Goal: Task Accomplishment & Management: Manage account settings

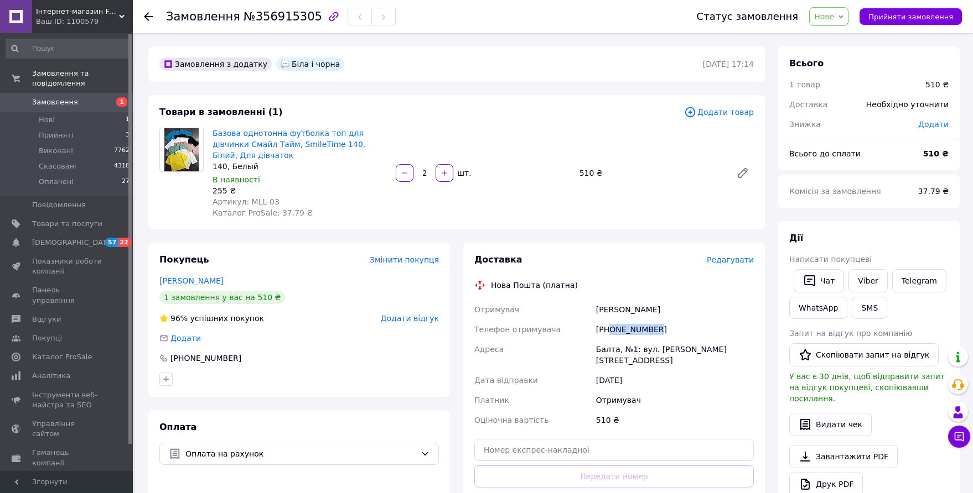
drag, startPoint x: 647, startPoint y: 316, endPoint x: 607, endPoint y: 318, distance: 39.9
click at [607, 320] on div "[PHONE_NUMBER]" at bounding box center [675, 330] width 162 height 20
copy div "0505502034"
click at [328, 135] on link "Базова однотонна футболка топ для дівчинки Смайл Тайм, SmileTime 140, Білий, Дл…" at bounding box center [288, 144] width 153 height 31
click at [834, 17] on span "Нове" at bounding box center [824, 16] width 20 height 9
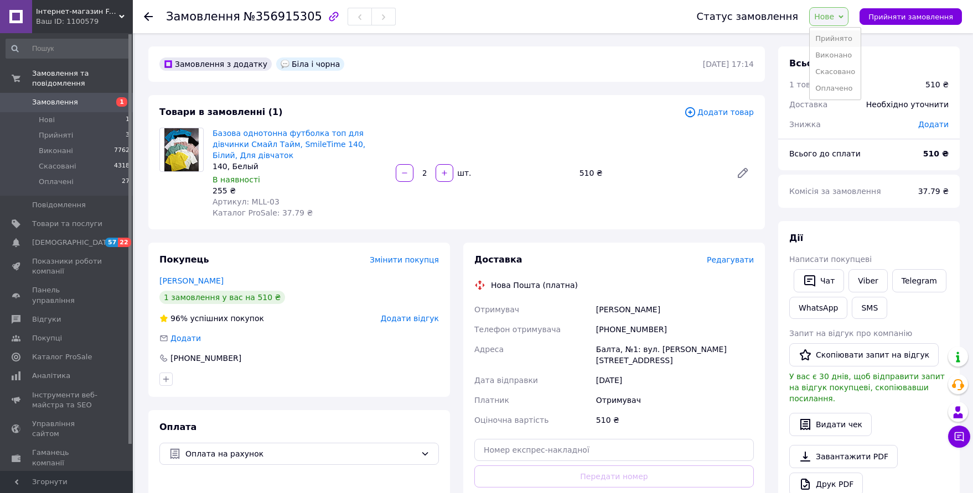
click at [837, 41] on li "Прийнято" at bounding box center [834, 38] width 51 height 17
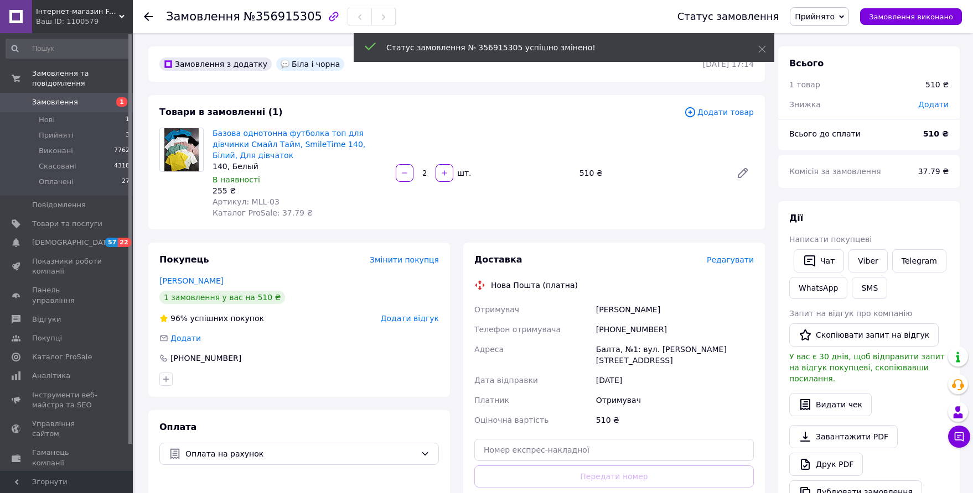
click at [79, 97] on span "Замовлення" at bounding box center [67, 102] width 70 height 10
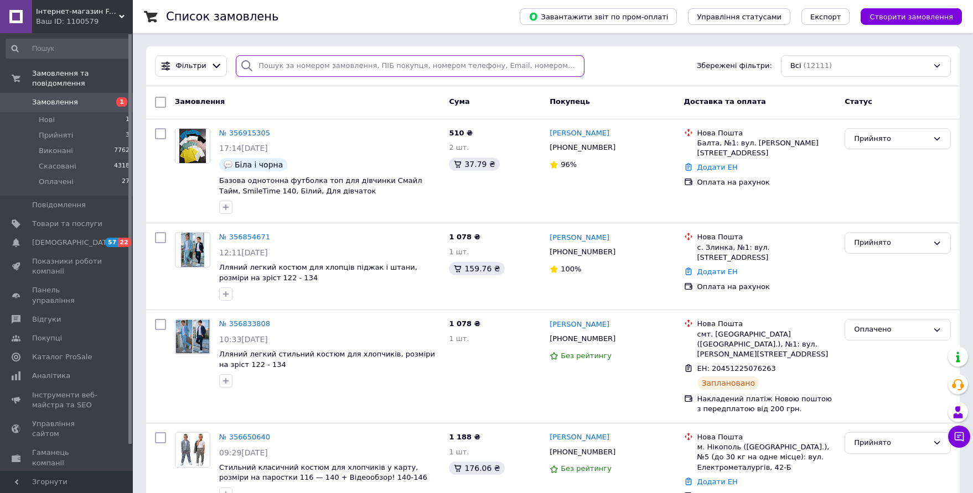
click at [341, 65] on input "search" at bounding box center [410, 66] width 349 height 22
paste input "[PHONE_NUMBER]"
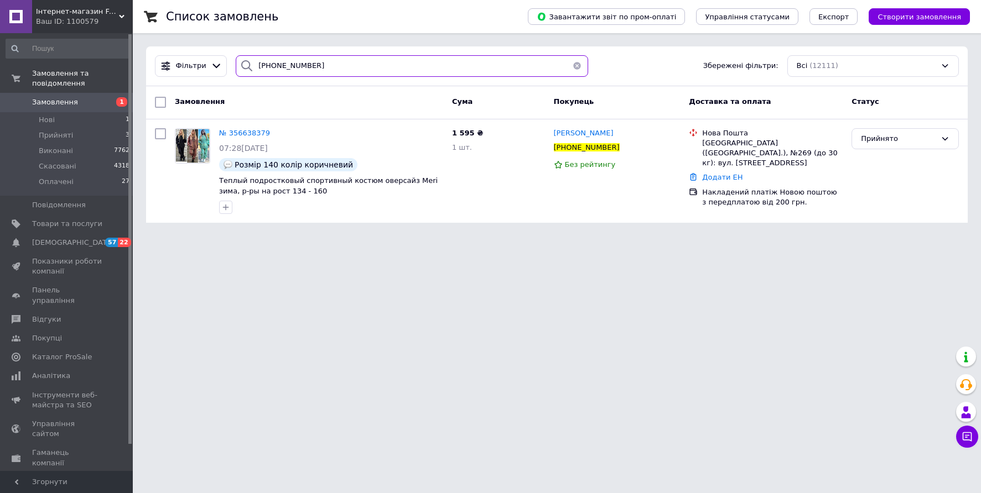
type input "[PHONE_NUMBER]"
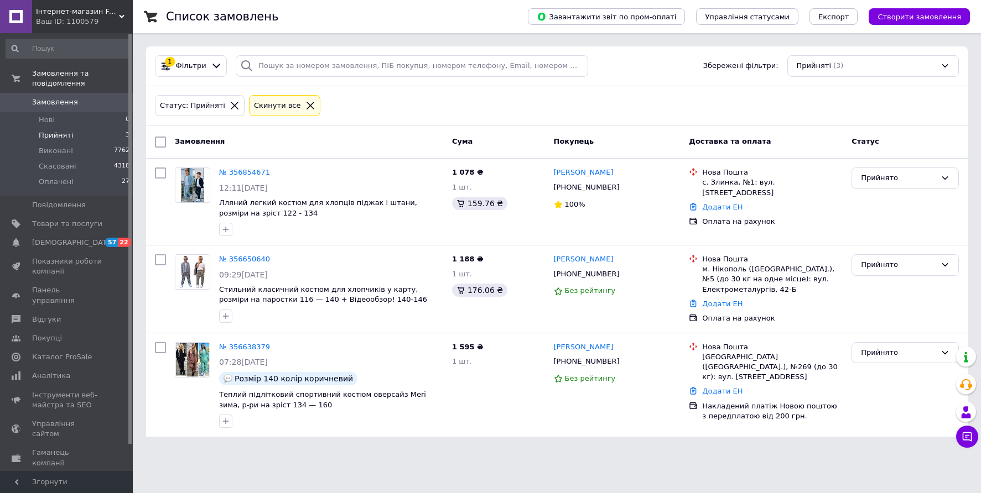
click at [67, 97] on span "Замовлення" at bounding box center [55, 102] width 46 height 10
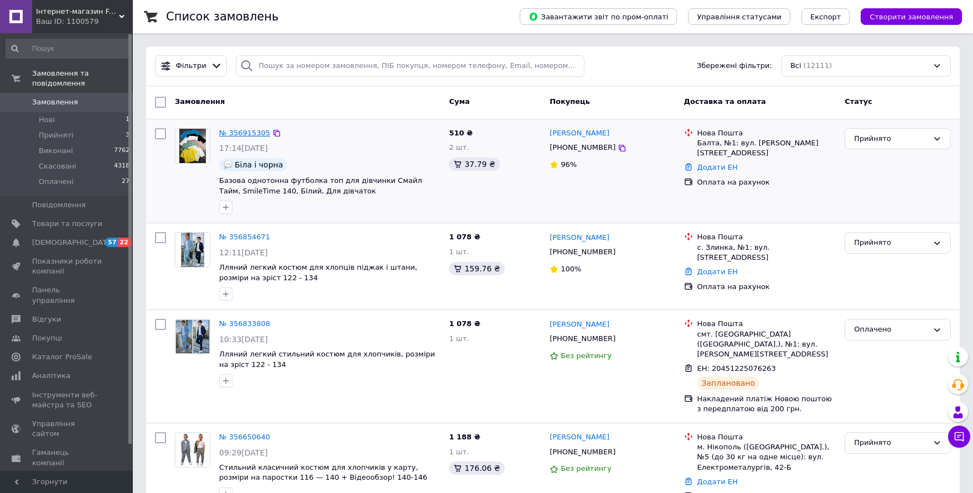
click at [255, 131] on link "№ 356915305" at bounding box center [244, 133] width 51 height 8
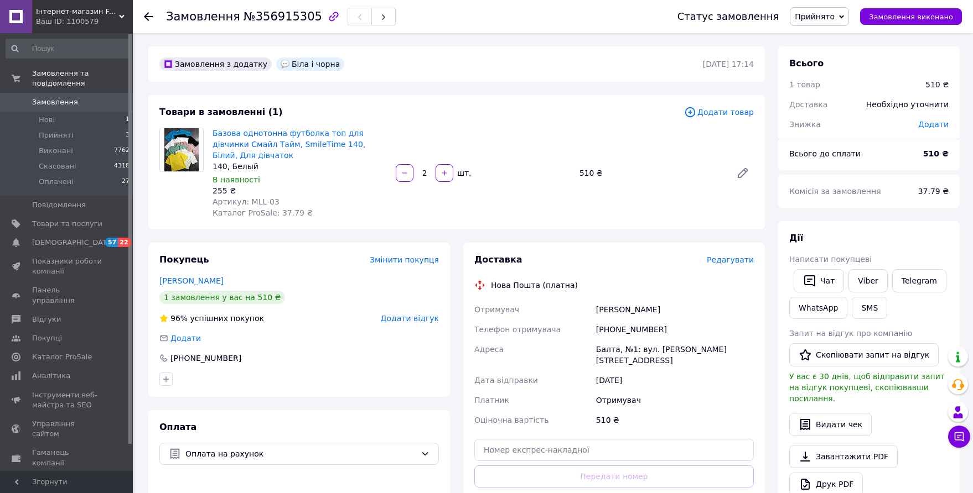
click at [64, 97] on span "Замовлення" at bounding box center [55, 102] width 46 height 10
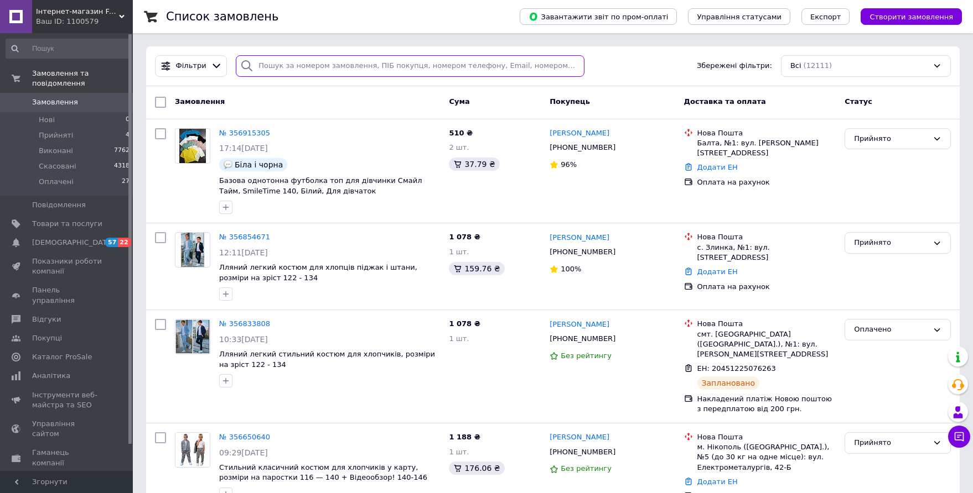
click at [299, 64] on input "search" at bounding box center [410, 66] width 349 height 22
paste input "[PHONE_NUMBER]"
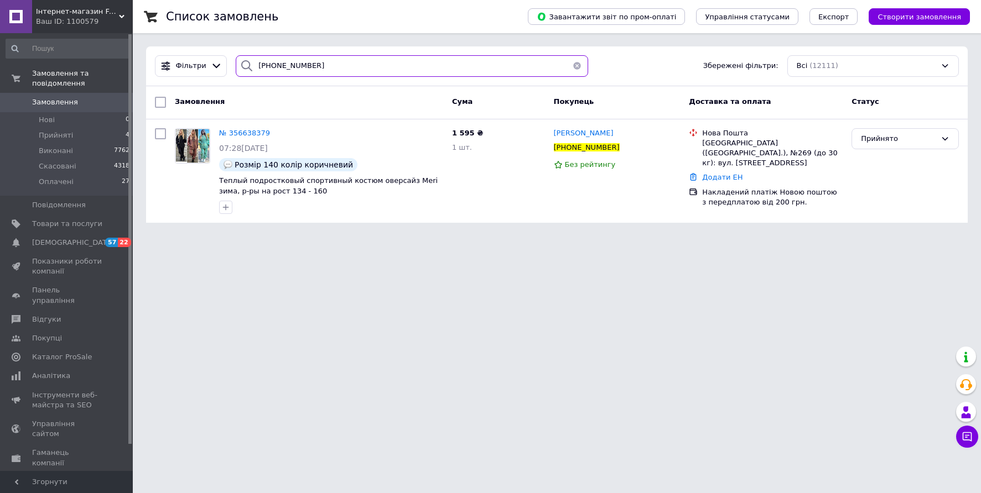
type input "[PHONE_NUMBER]"
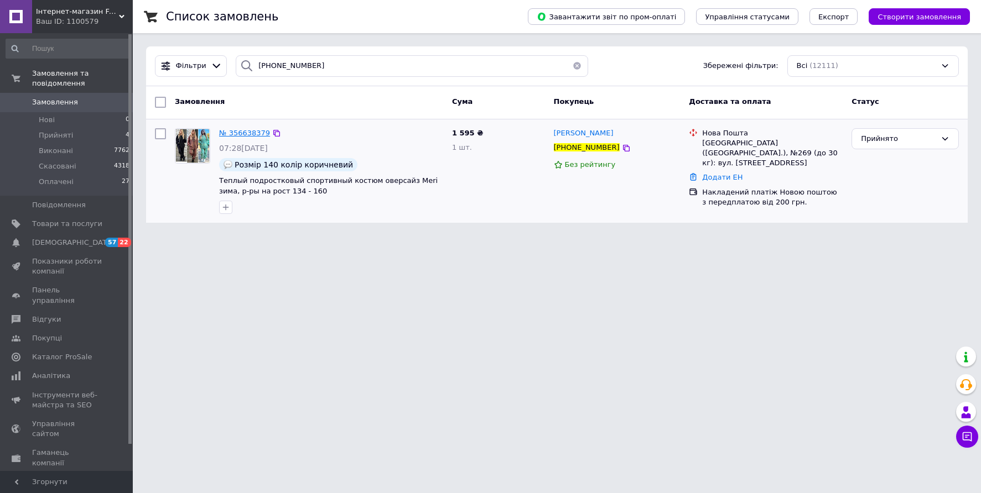
click at [245, 132] on span "№ 356638379" at bounding box center [244, 133] width 51 height 8
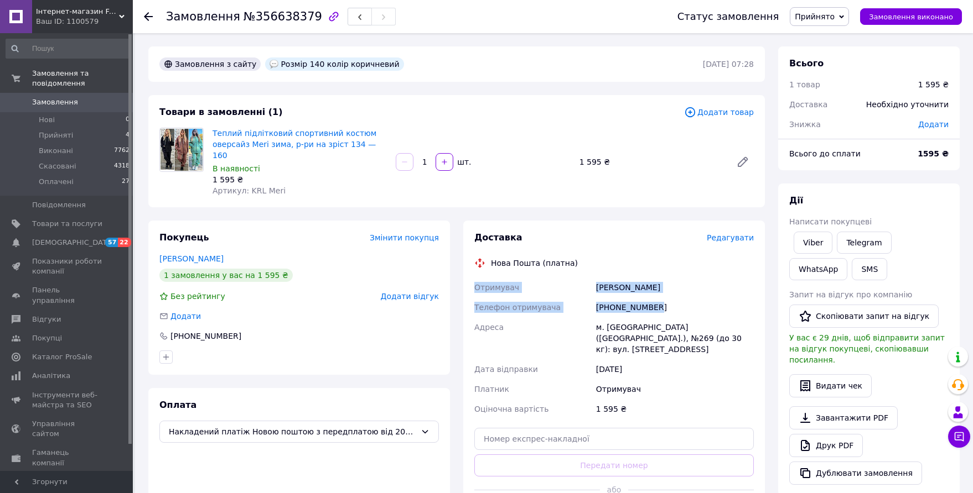
drag, startPoint x: 475, startPoint y: 276, endPoint x: 664, endPoint y: 298, distance: 190.5
click at [664, 298] on div "Отримувач Шимко Каріна Телефон отримувача +380664960197 Адреса м. Київ (Київськ…" at bounding box center [614, 349] width 284 height 142
copy div "Отримувач Шимко Каріна Телефон отримувача +380664960197"
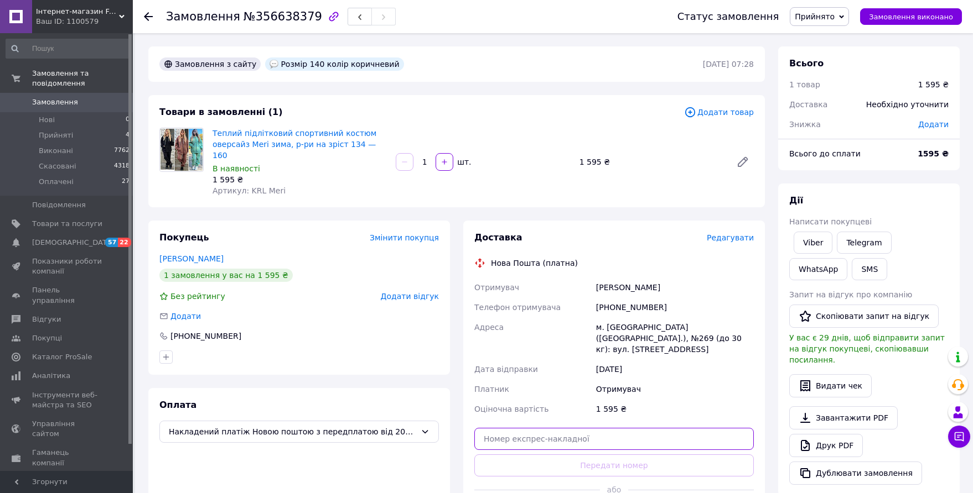
click at [523, 428] on input "text" at bounding box center [613, 439] width 279 height 22
paste input "20451225364263"
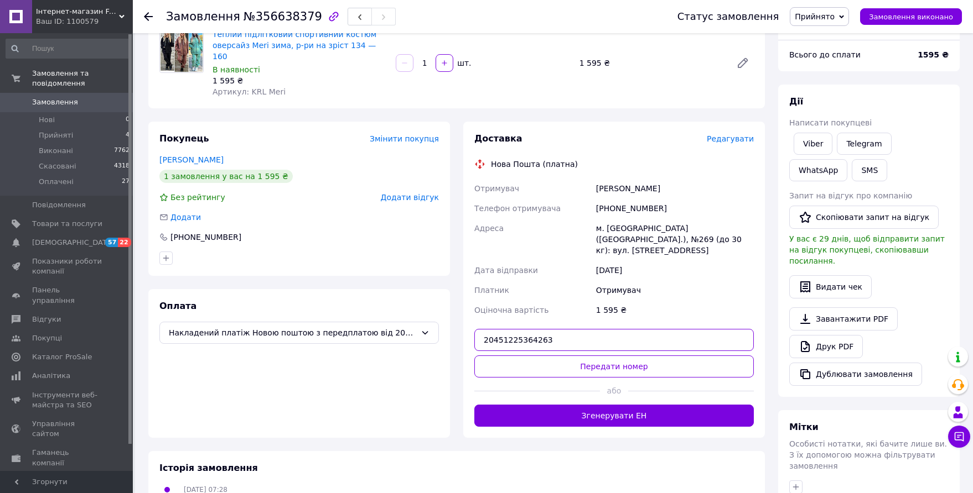
scroll to position [111, 0]
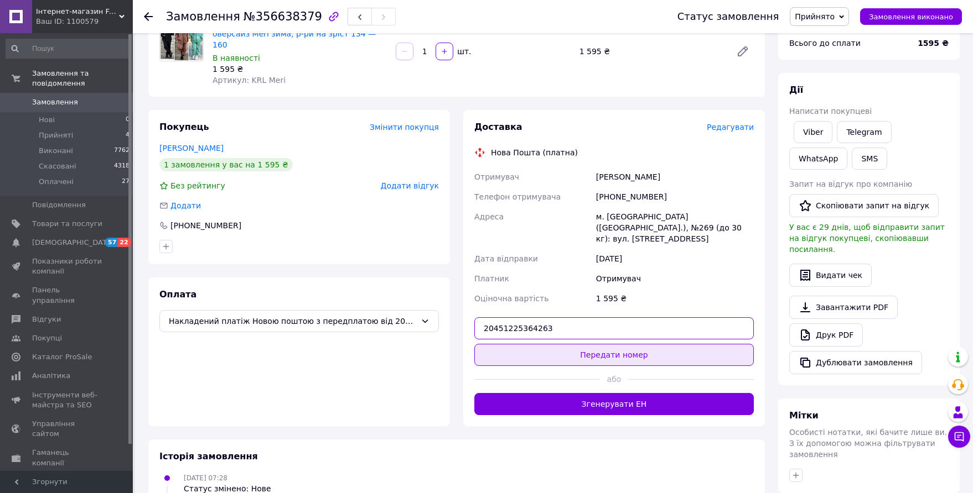
type input "20451225364263"
click at [600, 344] on button "Передати номер" at bounding box center [613, 355] width 279 height 22
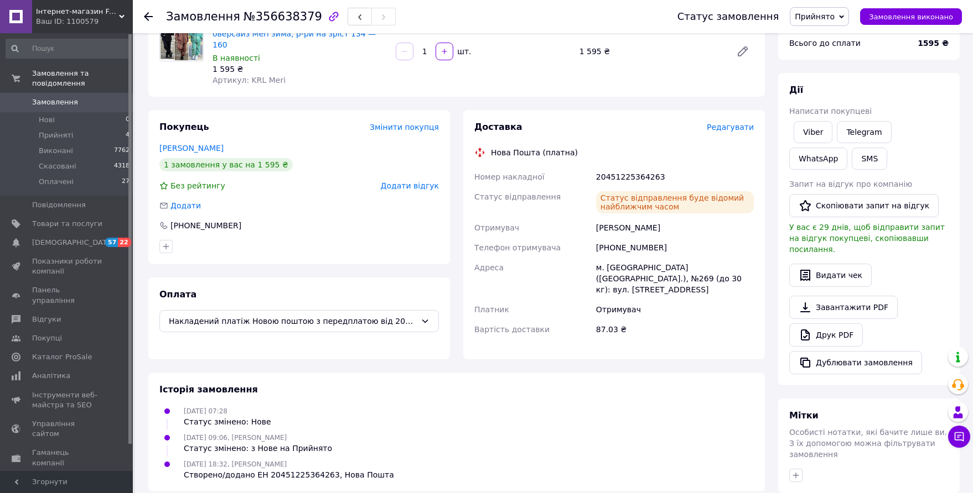
click at [834, 15] on span "Прийнято" at bounding box center [814, 16] width 40 height 9
click at [821, 74] on li "Оплачено" at bounding box center [819, 72] width 58 height 17
